Goal: Ask a question

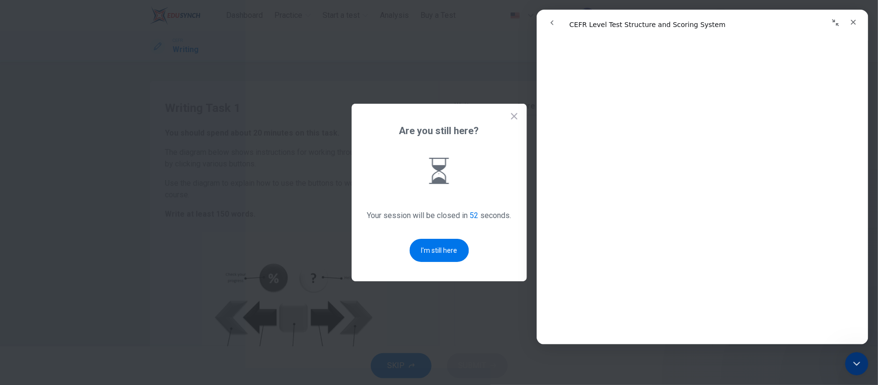
click at [513, 119] on icon at bounding box center [514, 116] width 10 height 10
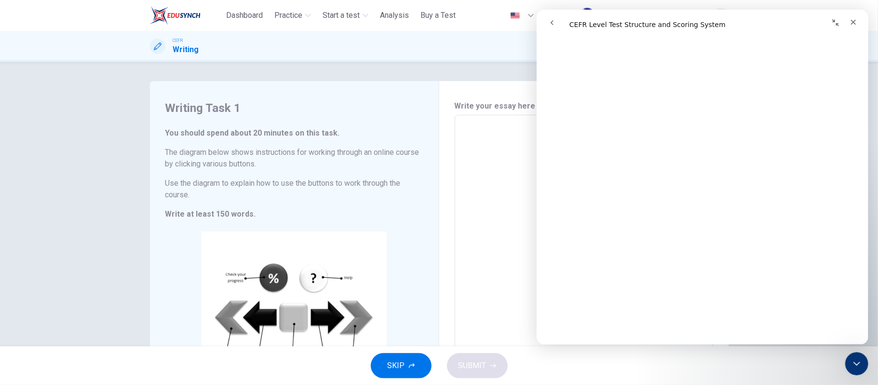
click at [467, 188] on textarea at bounding box center [583, 257] width 245 height 269
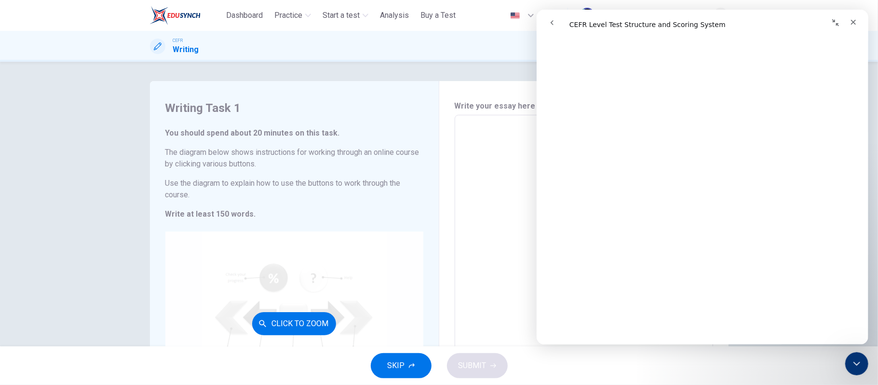
click at [305, 288] on div "Click to Zoom" at bounding box center [294, 323] width 258 height 184
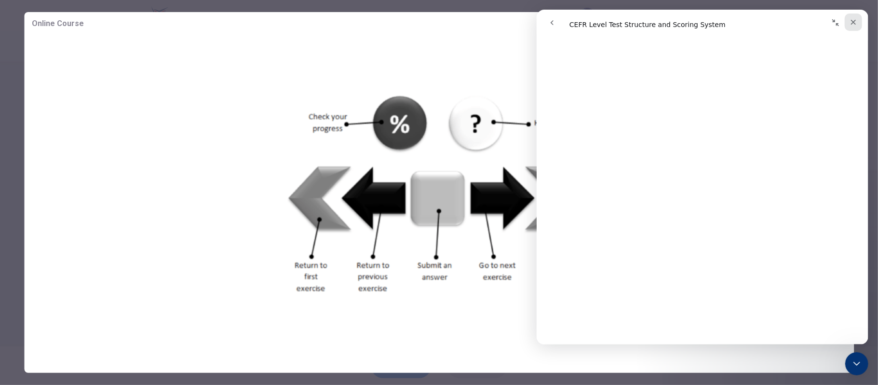
click at [849, 23] on icon "Close" at bounding box center [853, 22] width 8 height 8
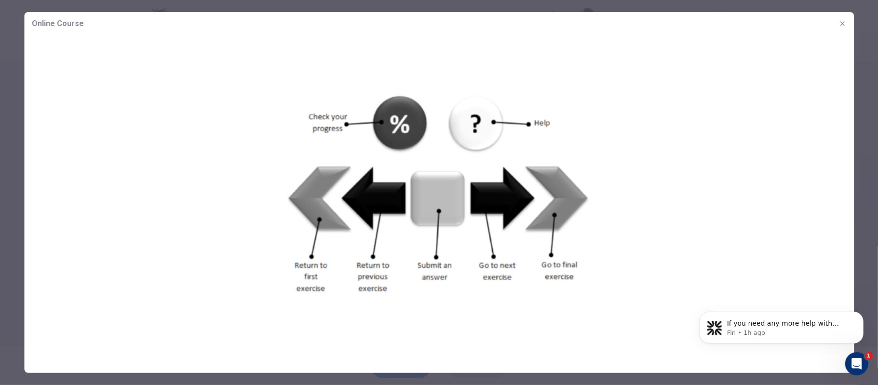
scroll to position [0, 0]
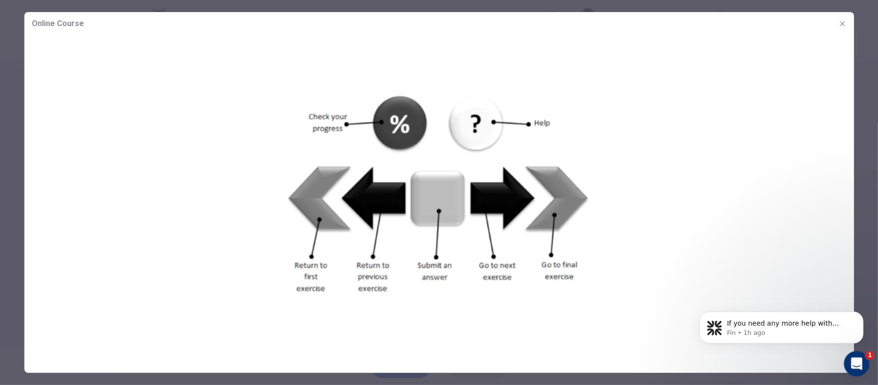
click at [850, 361] on icon "Open Intercom Messenger" at bounding box center [855, 362] width 16 height 16
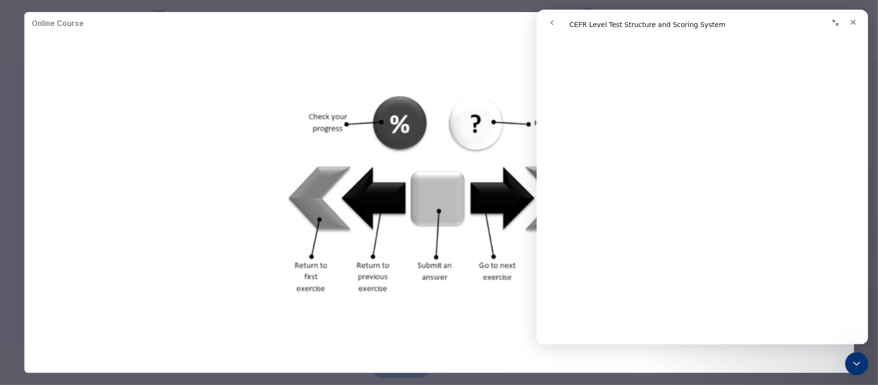
scroll to position [1221, 0]
click at [835, 27] on button "Collapse window" at bounding box center [835, 22] width 18 height 18
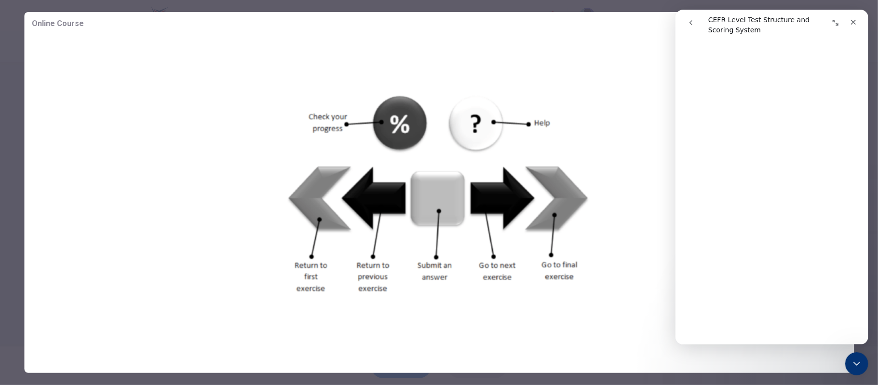
scroll to position [1218, 0]
click at [849, 24] on icon "Close" at bounding box center [853, 22] width 8 height 8
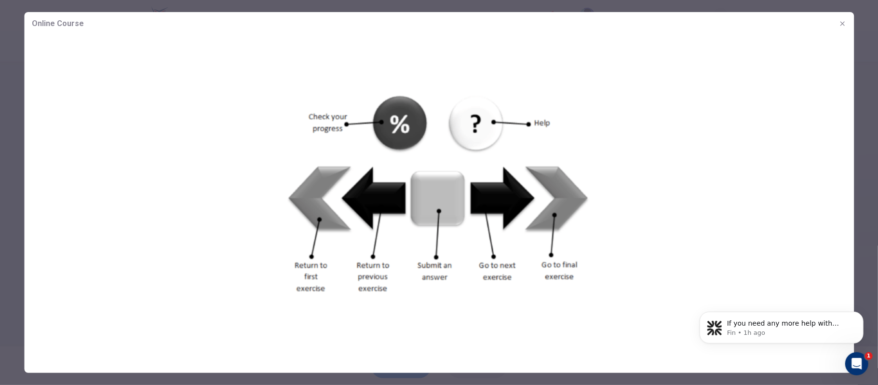
scroll to position [0, 0]
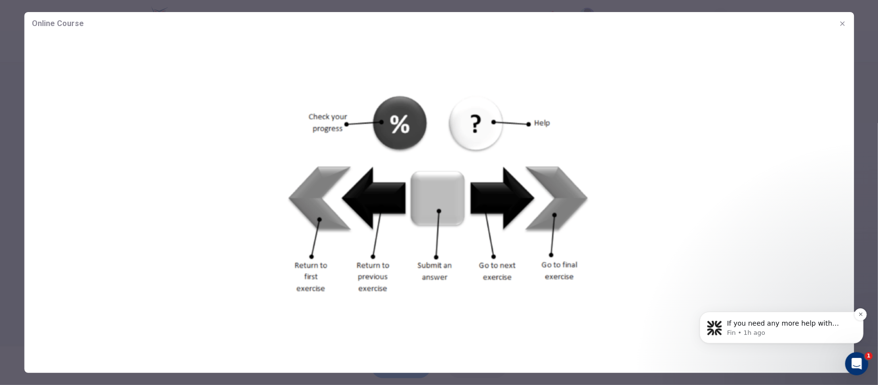
click at [793, 322] on p "If you need any more help with practicing your essay on online learning or stru…" at bounding box center [788, 323] width 124 height 10
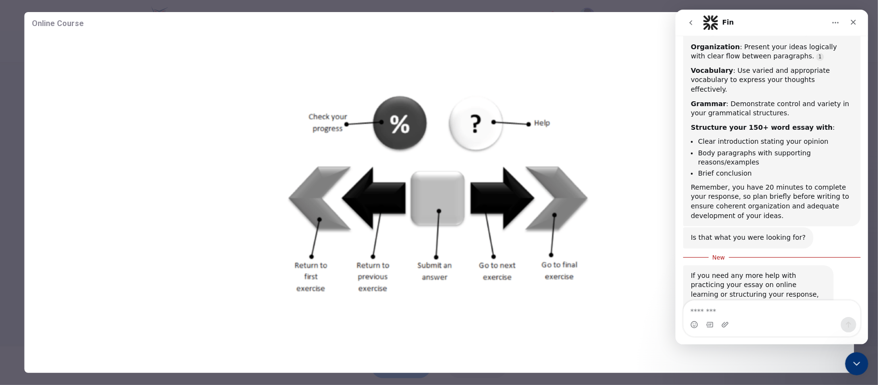
scroll to position [1049, 0]
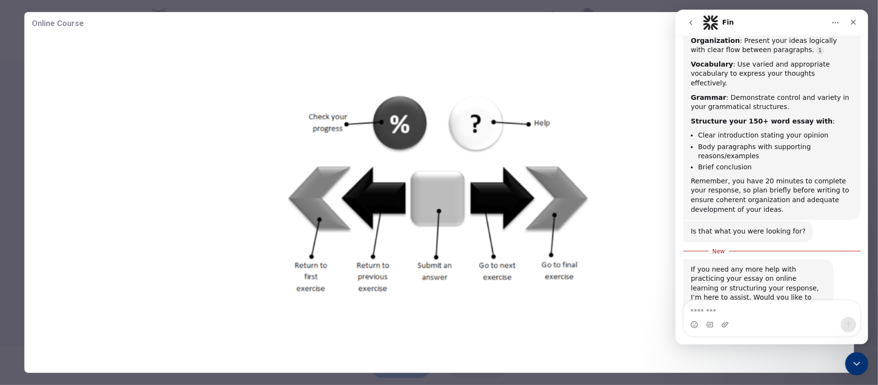
click at [630, 220] on img at bounding box center [439, 195] width 830 height 320
click at [855, 25] on icon "Close" at bounding box center [853, 22] width 8 height 8
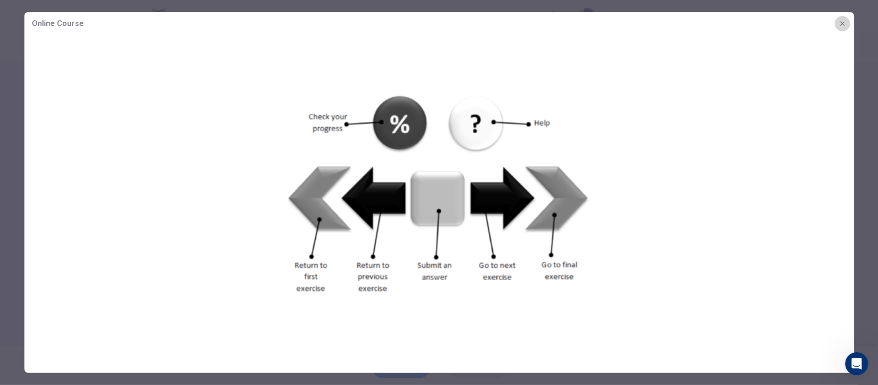
click at [843, 20] on icon "button" at bounding box center [842, 24] width 8 height 8
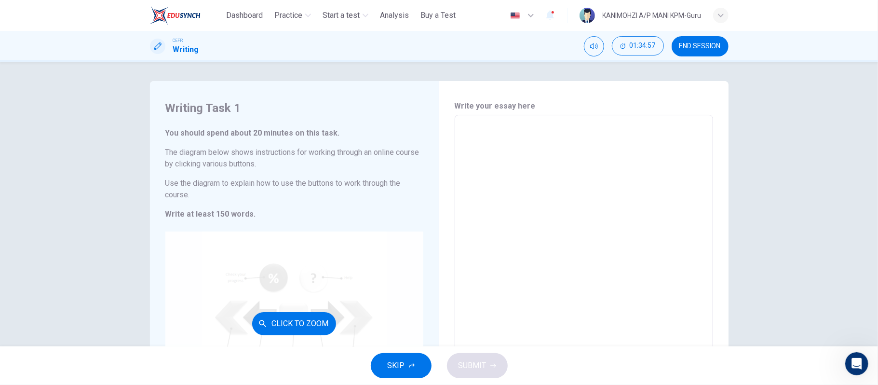
click at [240, 286] on div "Click to Zoom" at bounding box center [294, 323] width 258 height 184
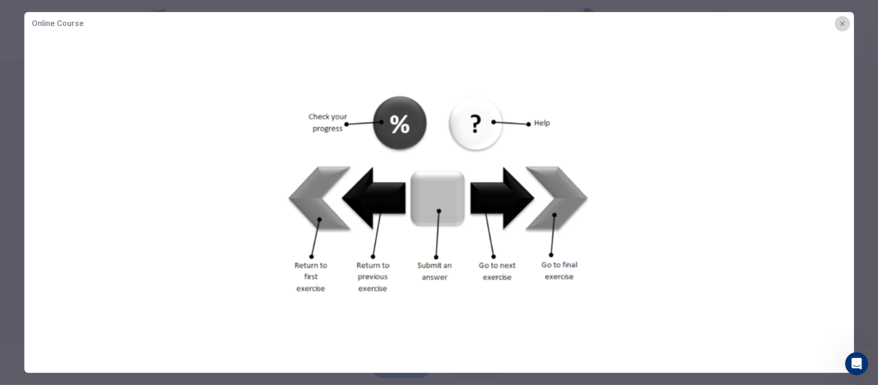
click at [836, 24] on button "button" at bounding box center [841, 23] width 15 height 15
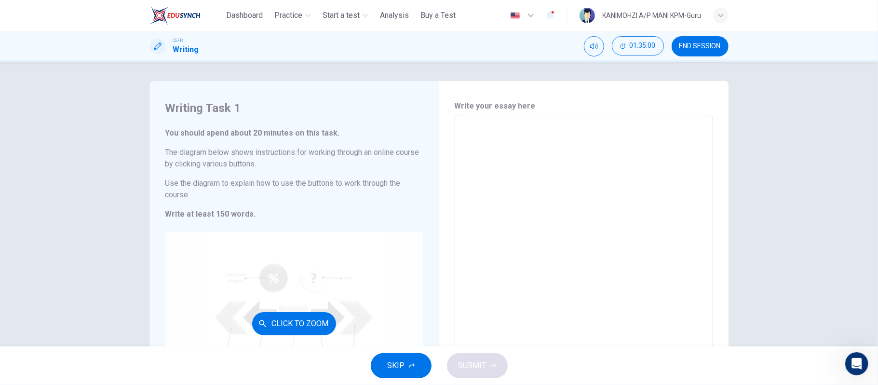
click at [244, 255] on div "Click to Zoom" at bounding box center [294, 323] width 258 height 184
